Goal: Task Accomplishment & Management: Manage account settings

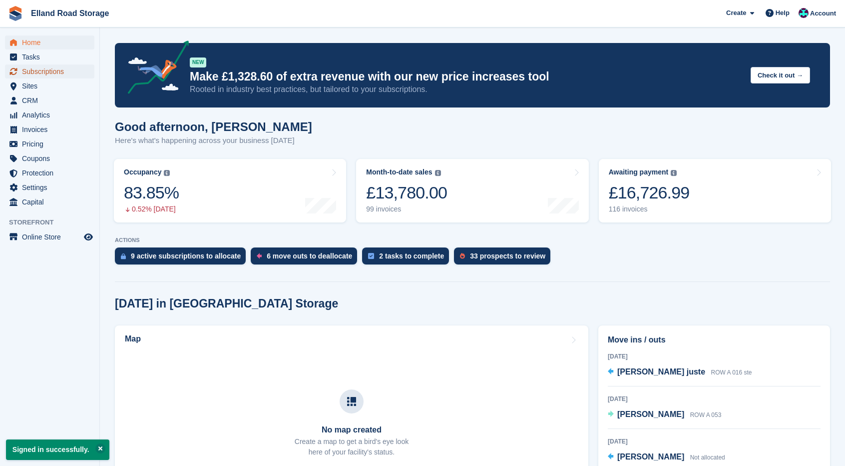
click at [47, 73] on span "Subscriptions" at bounding box center [52, 71] width 60 height 14
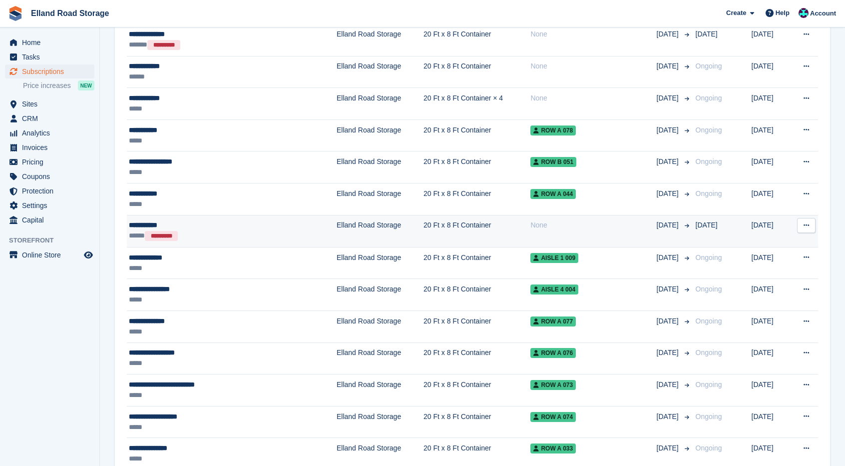
scroll to position [150, 0]
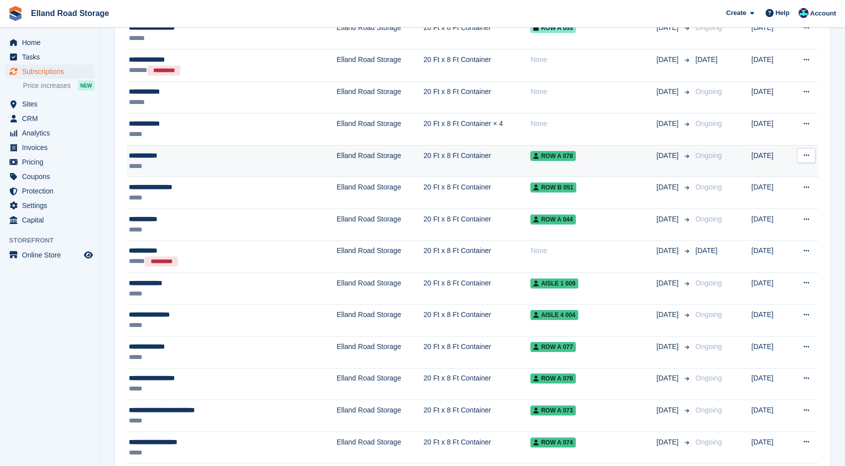
click at [166, 164] on div "*****" at bounding box center [206, 166] width 154 height 10
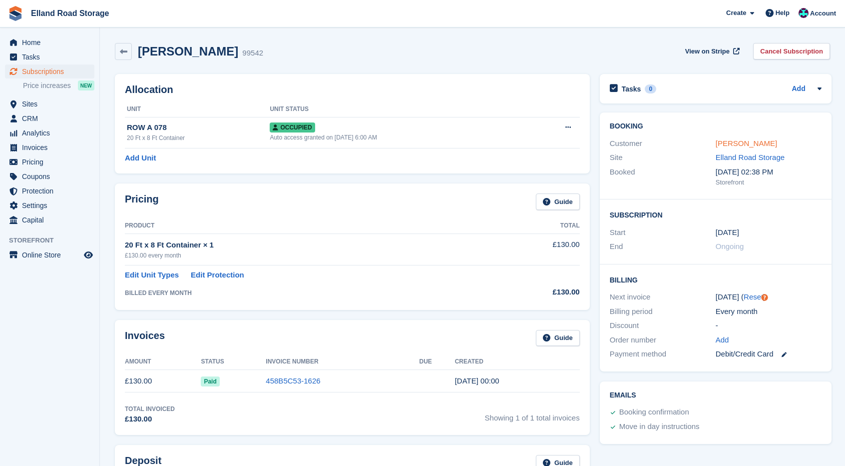
click at [749, 142] on link "Jack Thorpe" at bounding box center [746, 143] width 61 height 8
